Goal: Navigation & Orientation: Find specific page/section

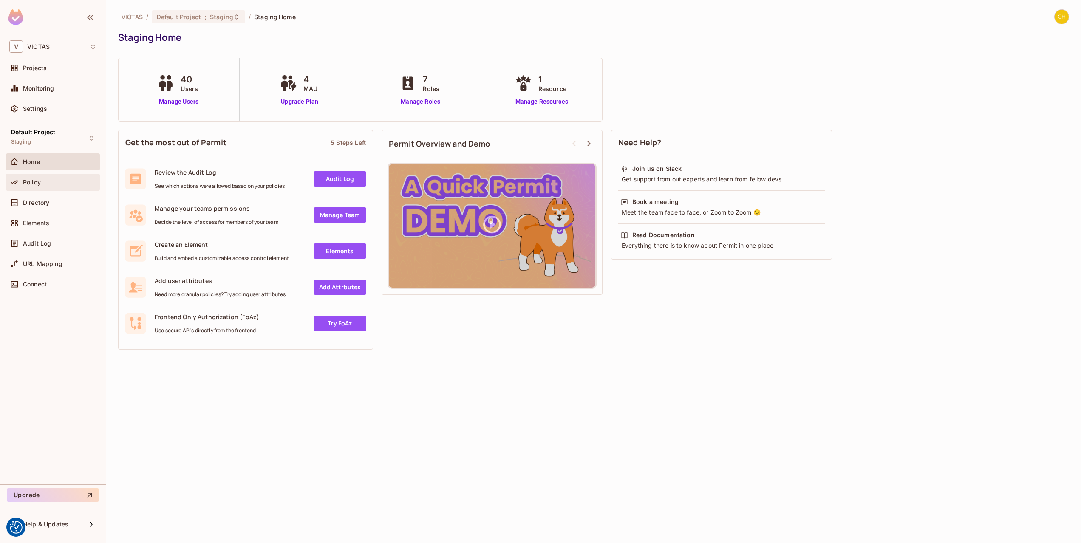
click at [64, 188] on div "Policy" at bounding box center [53, 182] width 94 height 17
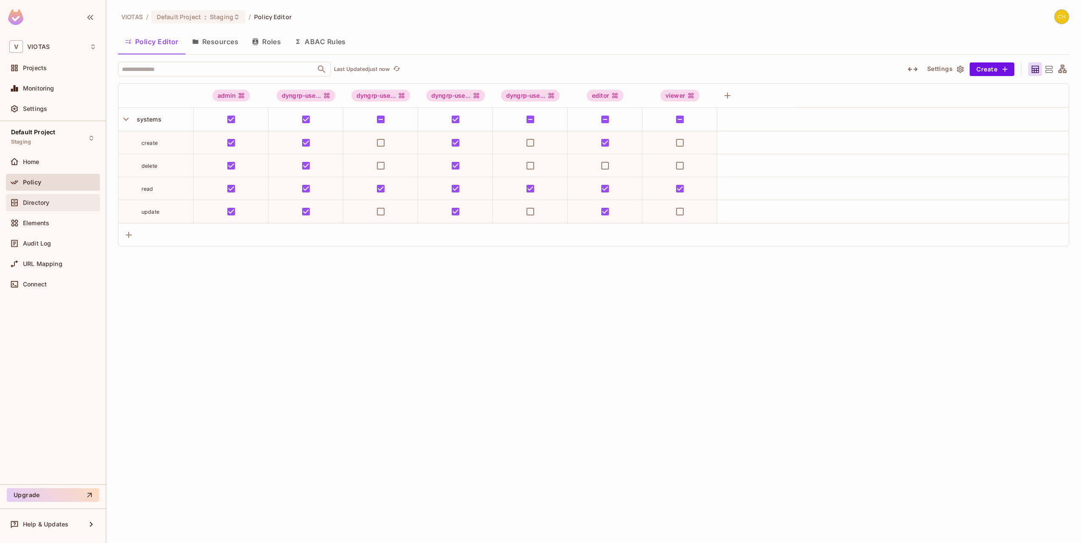
click at [37, 198] on div "Directory" at bounding box center [52, 203] width 87 height 10
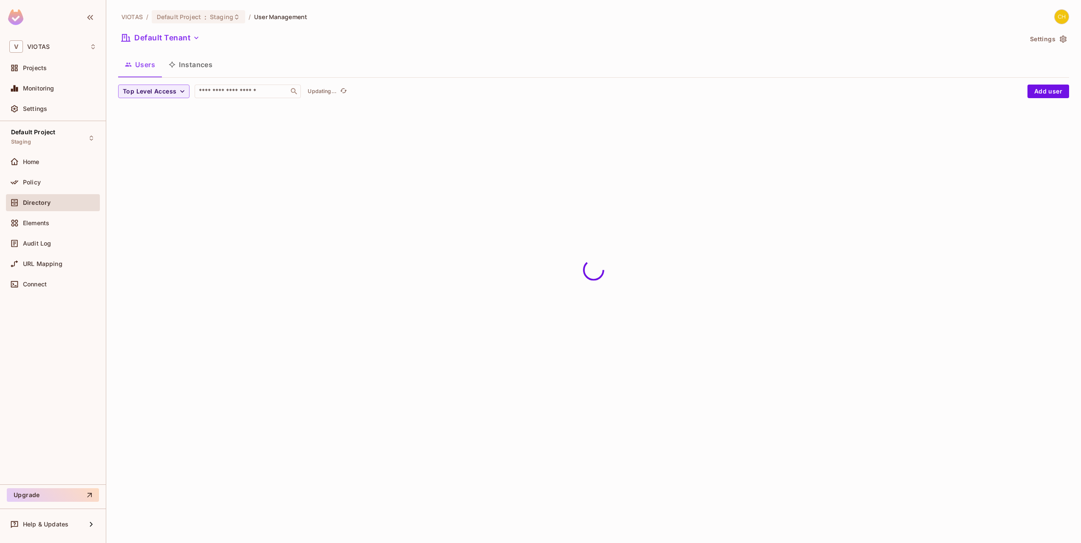
click at [304, 247] on div "VIOTAS / Default Project : Staging / User Management Default Tenant Settings Us…" at bounding box center [593, 271] width 974 height 543
drag, startPoint x: 274, startPoint y: 206, endPoint x: 344, endPoint y: 179, distance: 75.0
click at [274, 205] on div "VIOTAS / Default Project : Staging / User Management Default Tenant Settings Us…" at bounding box center [593, 271] width 974 height 543
click at [188, 152] on div "VIOTAS / Default Project : Staging / User Management Default Tenant Settings Us…" at bounding box center [593, 271] width 974 height 543
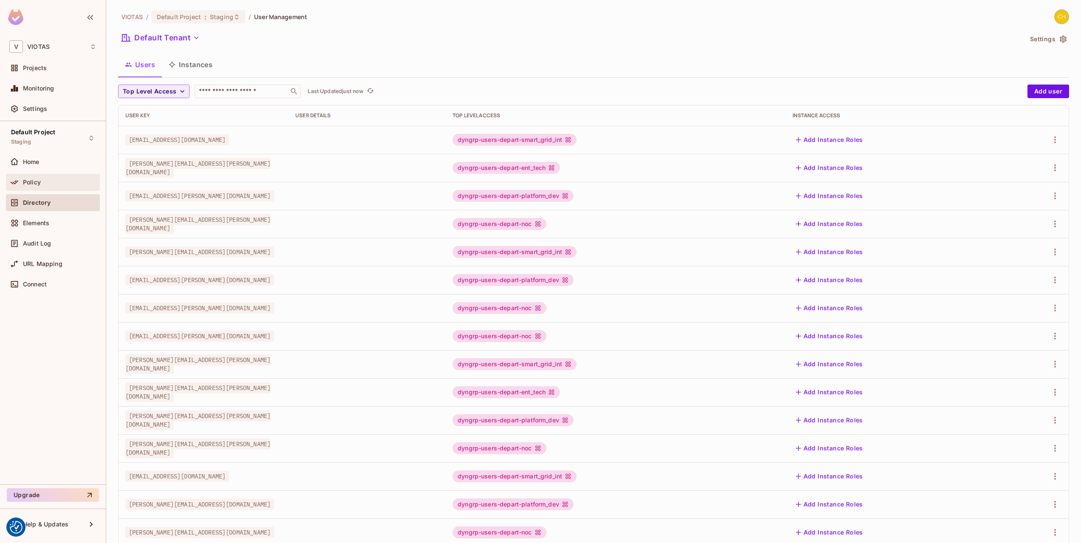
click at [65, 187] on div "Policy" at bounding box center [52, 182] width 87 height 10
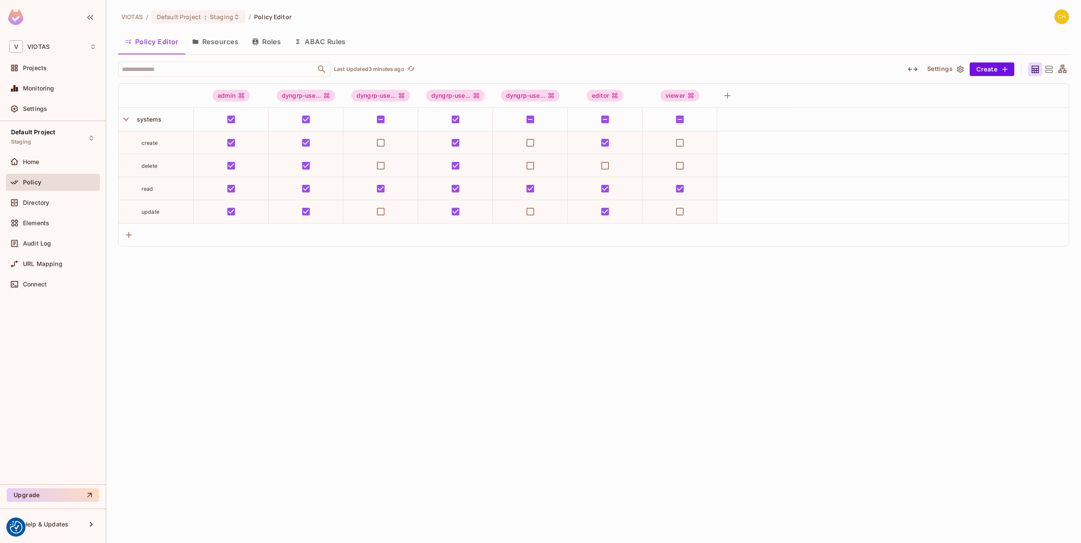
drag, startPoint x: 439, startPoint y: 349, endPoint x: 468, endPoint y: 307, distance: 50.8
click at [439, 349] on div "VIOTAS / Default Project : Staging / Policy Editor Policy Editor Resources Role…" at bounding box center [593, 271] width 974 height 543
